Goal: Task Accomplishment & Management: Manage account settings

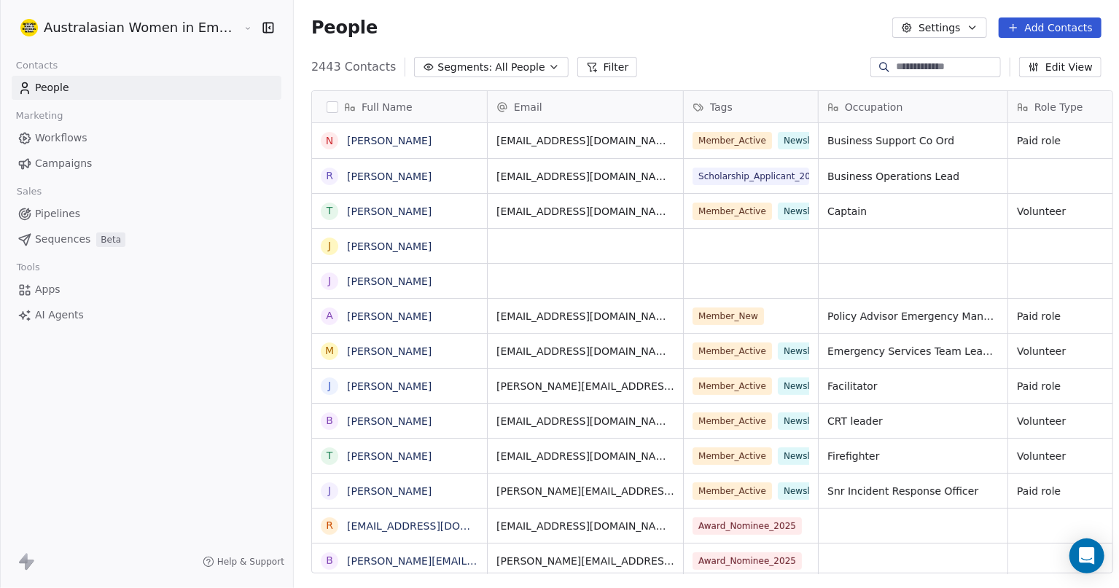
scroll to position [504, 823]
